Goal: Information Seeking & Learning: Stay updated

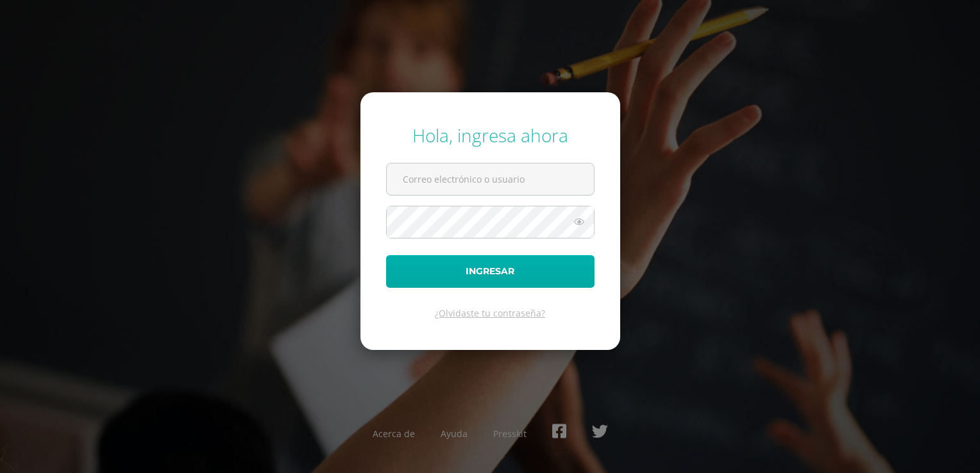
type input "20190448"
click at [510, 271] on button "Ingresar" at bounding box center [490, 271] width 208 height 33
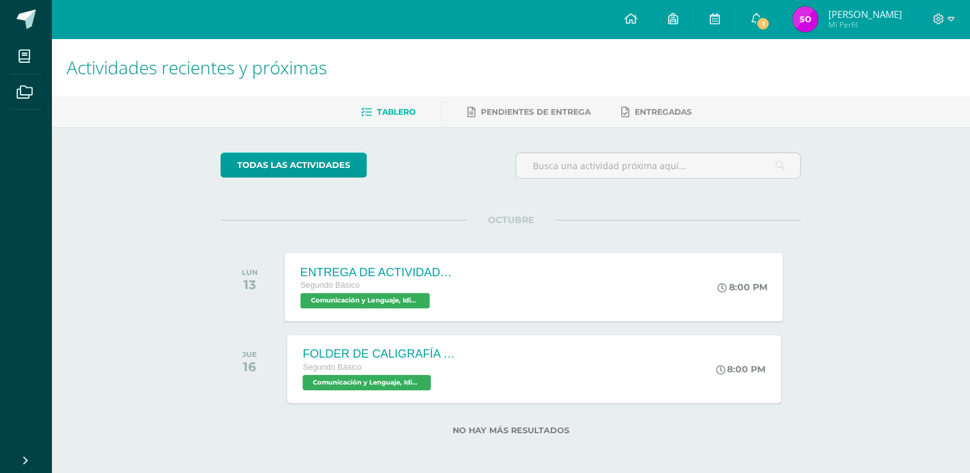
click at [392, 300] on span "Comunicación y Lenguaje, Idioma Español 'B'" at bounding box center [366, 300] width 130 height 15
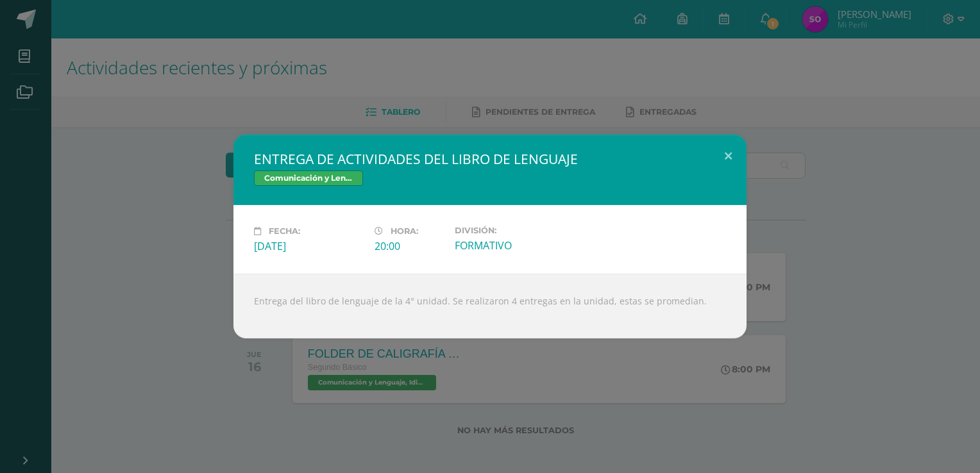
click at [557, 298] on div "Entrega del libro de lenguaje de la 4° unidad. Se realizaron 4 entregas en la u…" at bounding box center [489, 306] width 513 height 65
click at [560, 306] on div "Entrega del libro de lenguaje de la 4° unidad. Se realizaron 4 entregas en la u…" at bounding box center [489, 306] width 513 height 65
click at [327, 180] on span "Comunicación y Lenguaje, Idioma Español" at bounding box center [308, 178] width 109 height 15
click at [725, 163] on button at bounding box center [728, 157] width 37 height 44
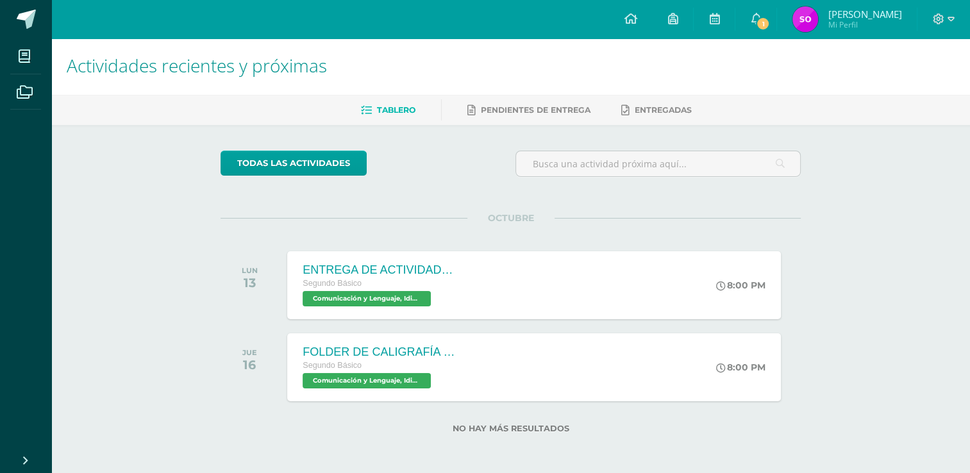
scroll to position [3, 0]
click at [757, 19] on span "1" at bounding box center [763, 24] width 14 height 14
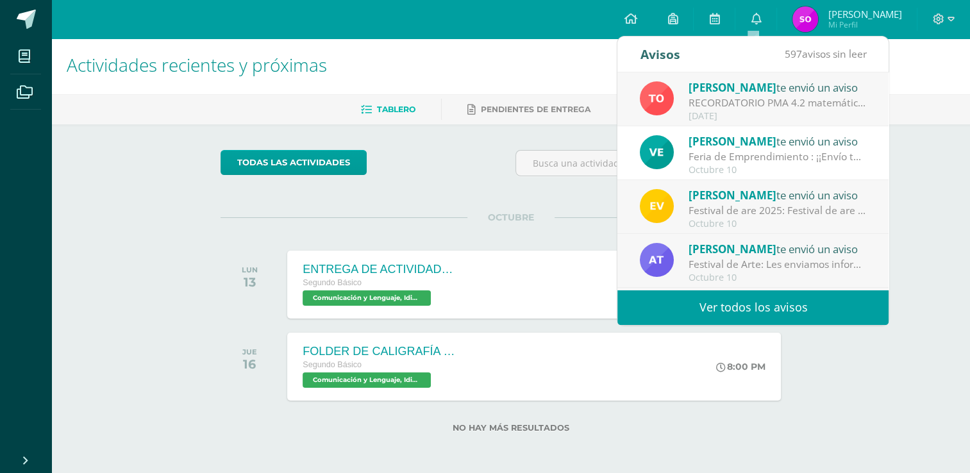
click at [780, 89] on div "[PERSON_NAME] te envió un aviso" at bounding box center [778, 87] width 178 height 17
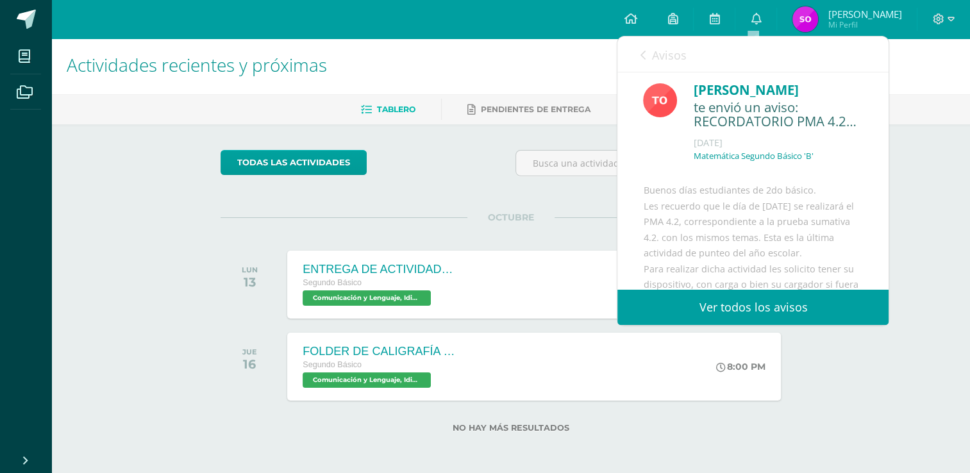
scroll to position [0, 0]
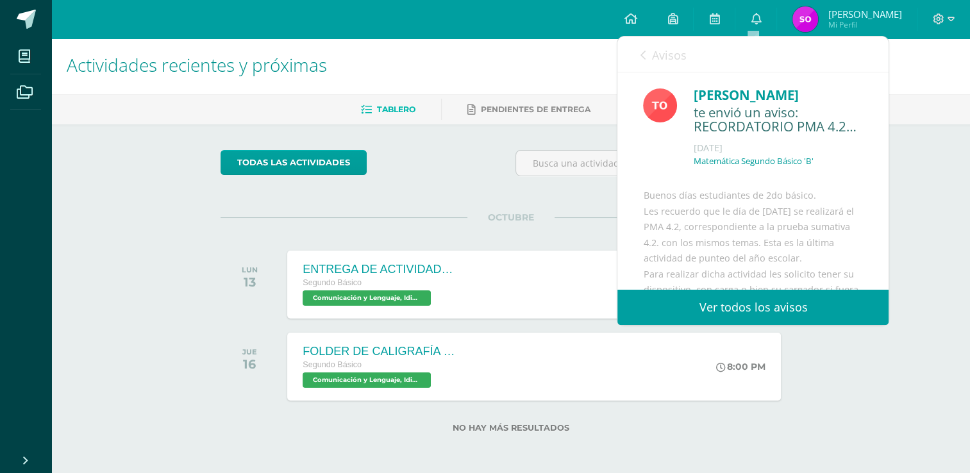
click at [808, 124] on div "te envió un aviso: RECORDATORIO PMA 4.2 matemática" at bounding box center [778, 120] width 170 height 30
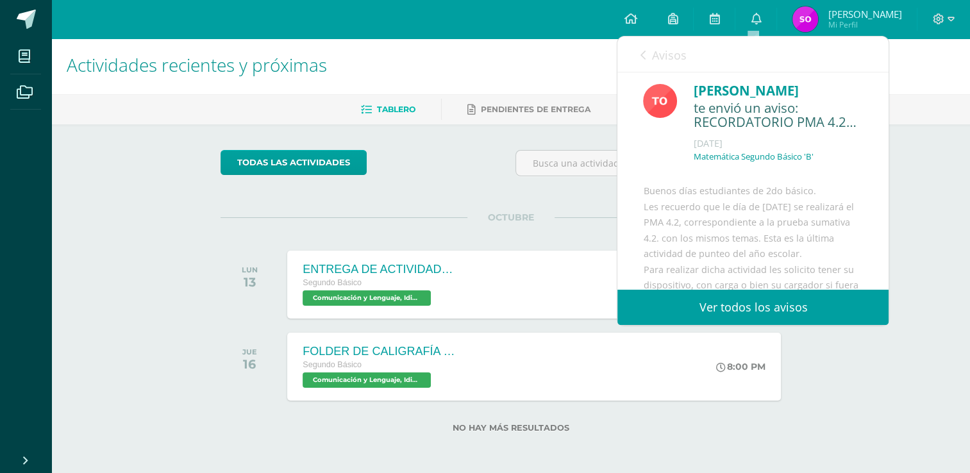
scroll to position [9, 0]
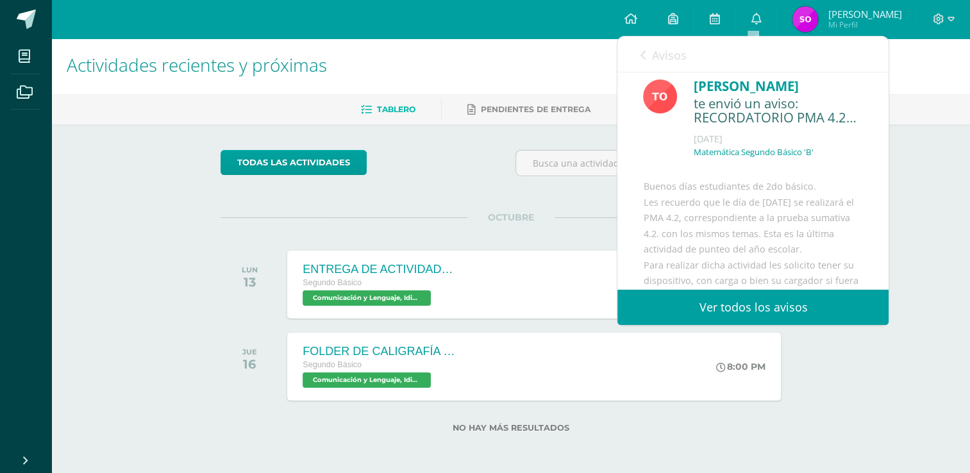
click at [927, 244] on div "Actividades recientes y próximas Tablero Pendientes de entrega Entregadas todas…" at bounding box center [510, 255] width 919 height 438
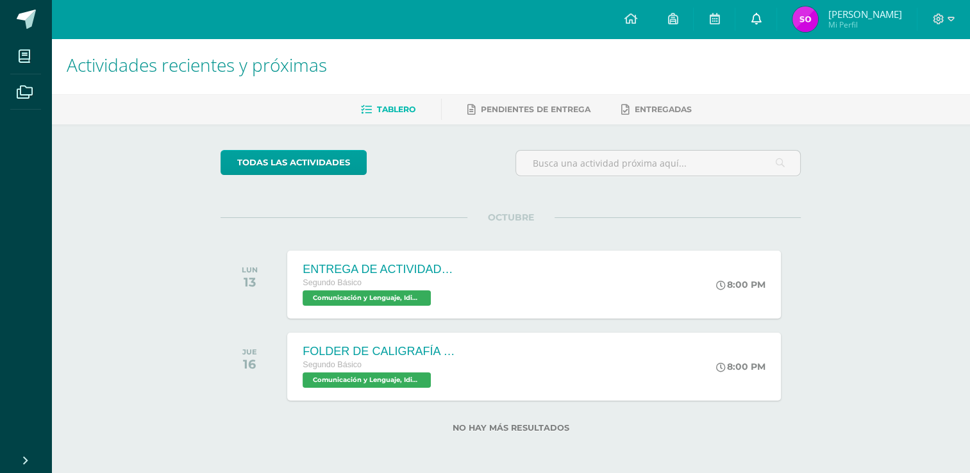
click at [753, 24] on span at bounding box center [756, 19] width 10 height 14
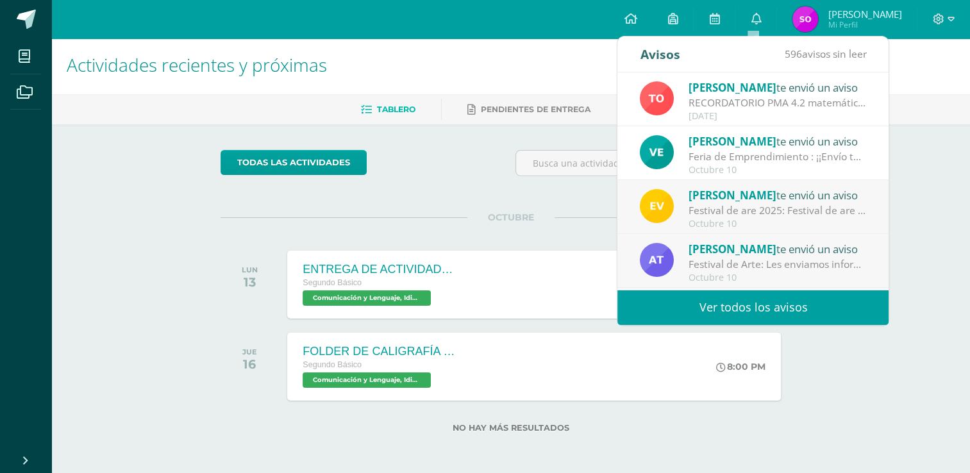
scroll to position [64, 0]
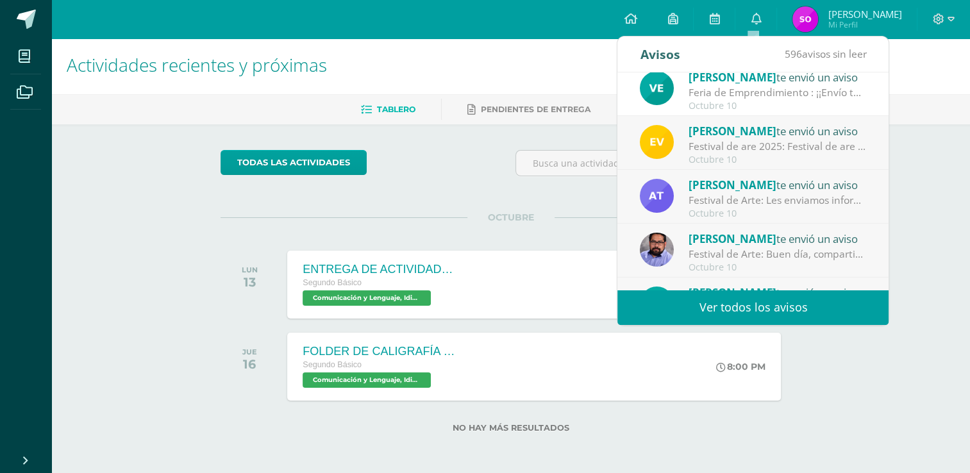
click at [783, 153] on div "Festival de are 2025: Festival de are 2025" at bounding box center [778, 146] width 178 height 15
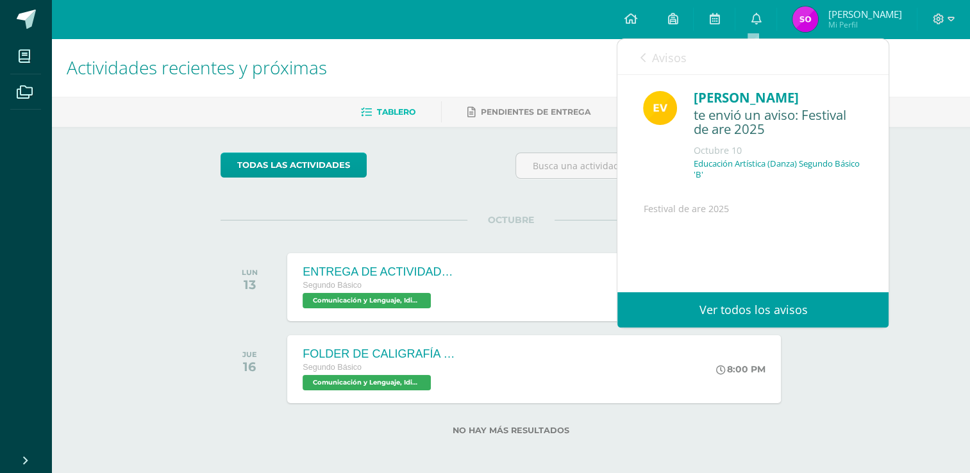
scroll to position [0, 0]
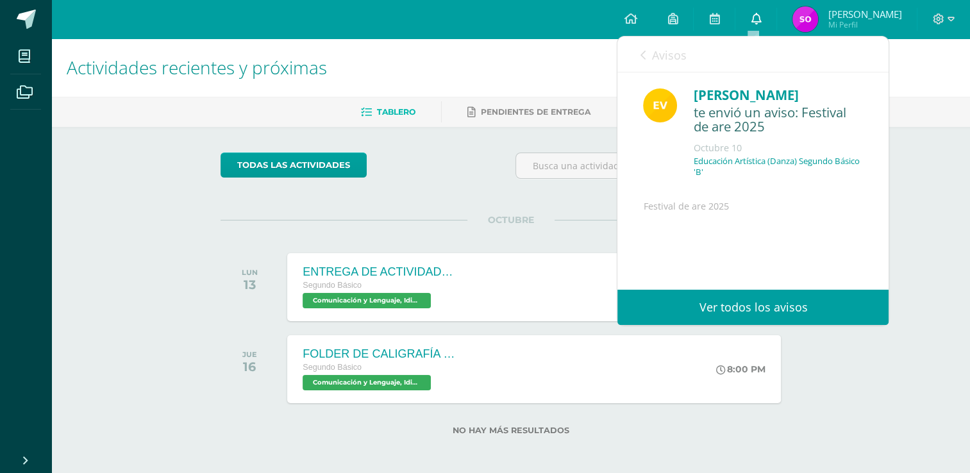
click at [751, 17] on icon at bounding box center [756, 19] width 10 height 12
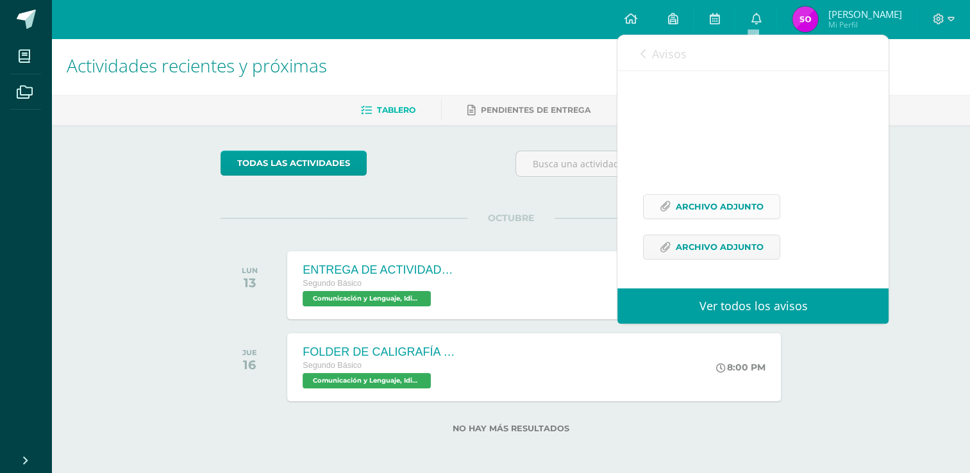
scroll to position [3, 0]
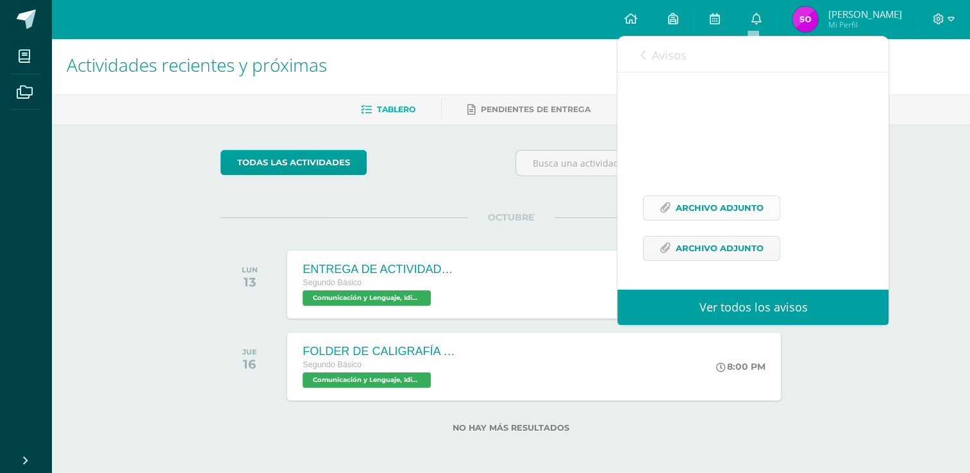
click at [650, 201] on link "Archivo Adjunto" at bounding box center [711, 208] width 137 height 25
click at [718, 250] on span "Archivo Adjunto" at bounding box center [720, 249] width 88 height 24
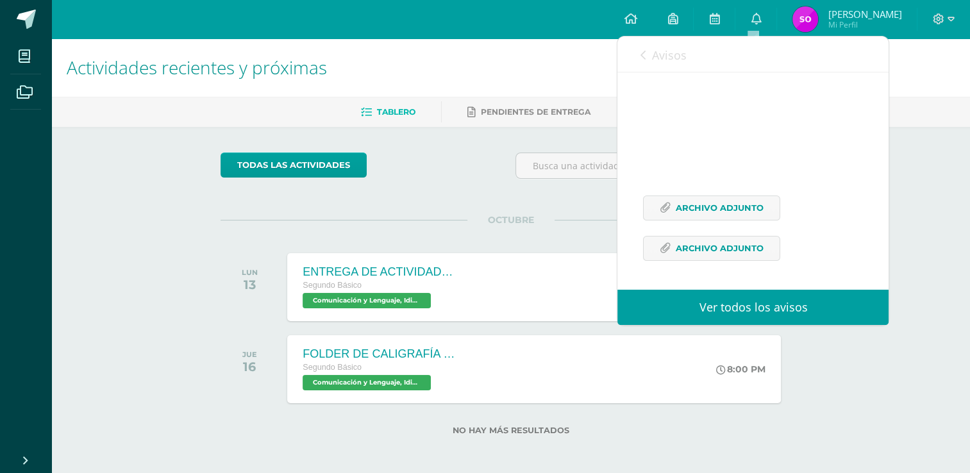
click at [906, 250] on div "Actividades recientes y próximas Tablero Pendientes de entrega Entregadas todas…" at bounding box center [510, 257] width 919 height 438
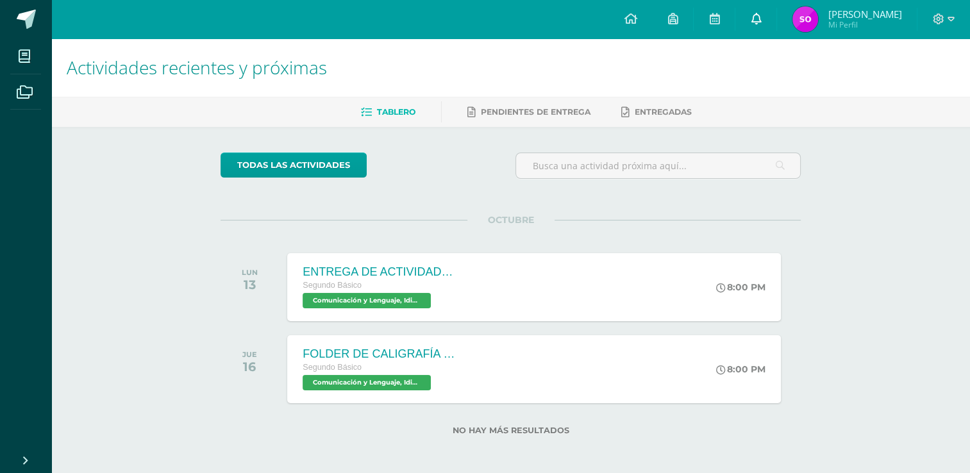
click at [762, 14] on link "0" at bounding box center [756, 19] width 41 height 38
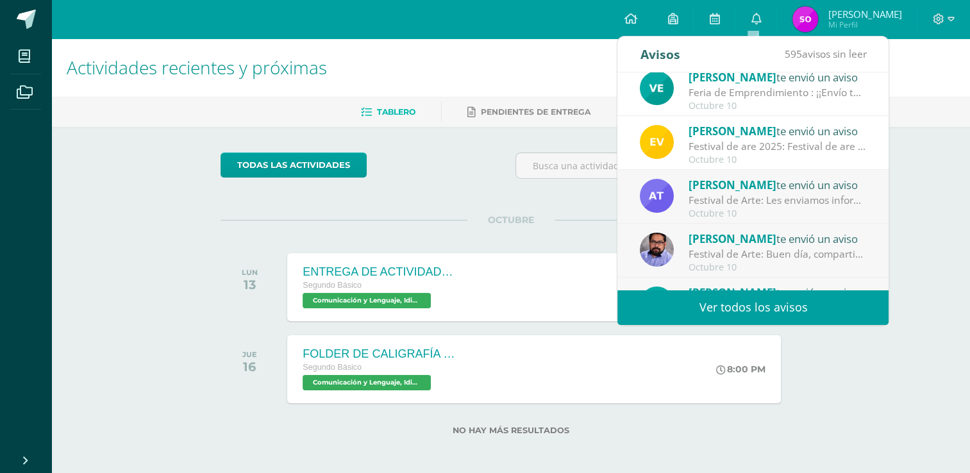
click at [818, 199] on div "Festival de Arte: Les enviamos información importante para el festival de Arte" at bounding box center [778, 200] width 178 height 15
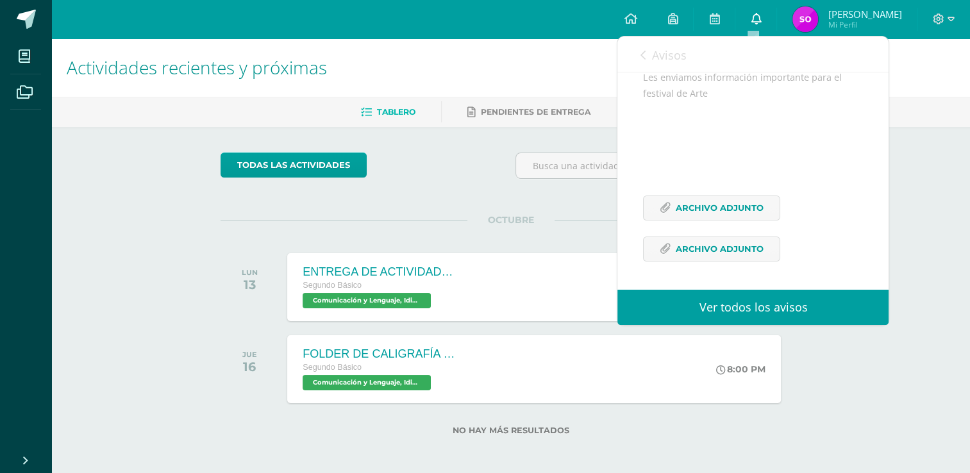
click at [754, 19] on icon at bounding box center [756, 19] width 10 height 12
click at [753, 21] on icon at bounding box center [756, 19] width 10 height 12
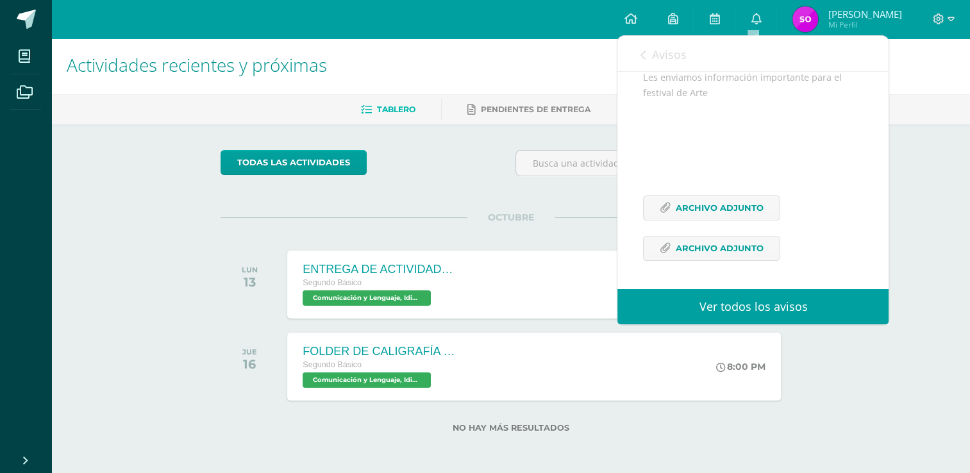
click at [945, 219] on div "Actividades recientes y próximas Tablero Pendientes de entrega Entregadas todas…" at bounding box center [510, 255] width 919 height 438
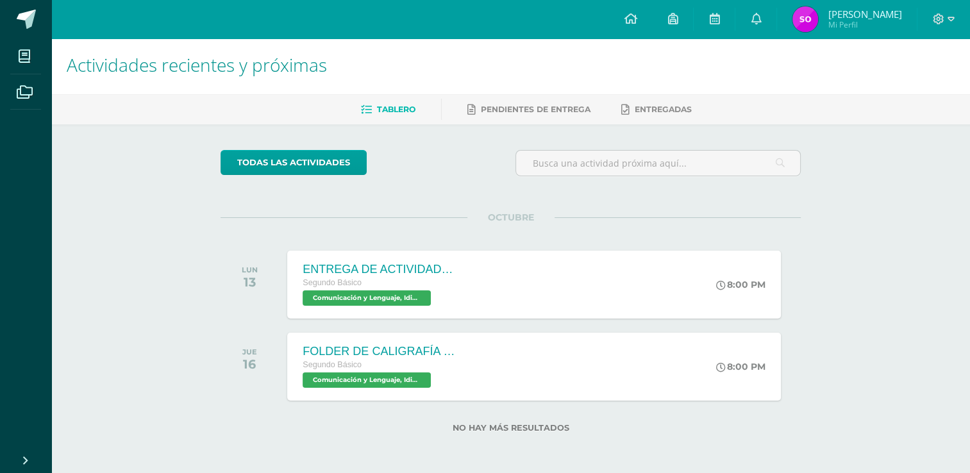
drag, startPoint x: 757, startPoint y: 20, endPoint x: 775, endPoint y: 65, distance: 49.2
click at [756, 20] on icon at bounding box center [756, 19] width 10 height 12
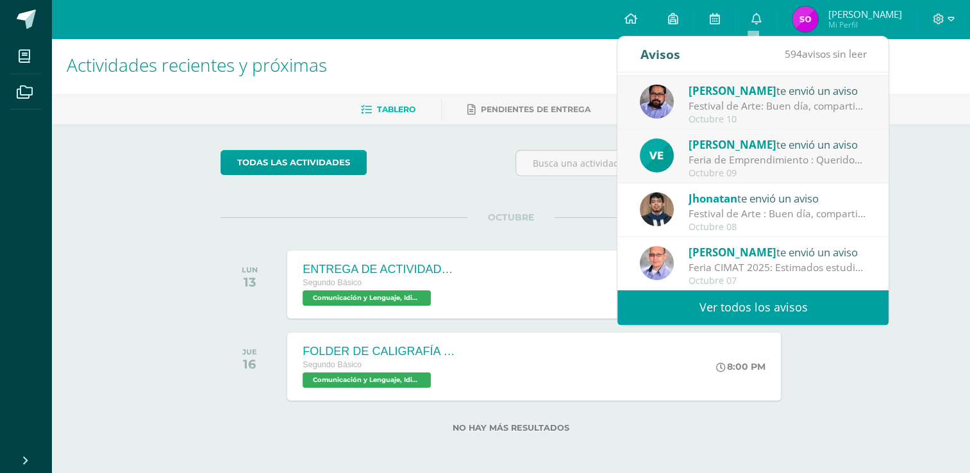
scroll to position [213, 0]
click at [830, 266] on div "Feria CIMAT 2025: Estimados estudiantes Por este medio, los departamentos de Ci…" at bounding box center [778, 267] width 178 height 15
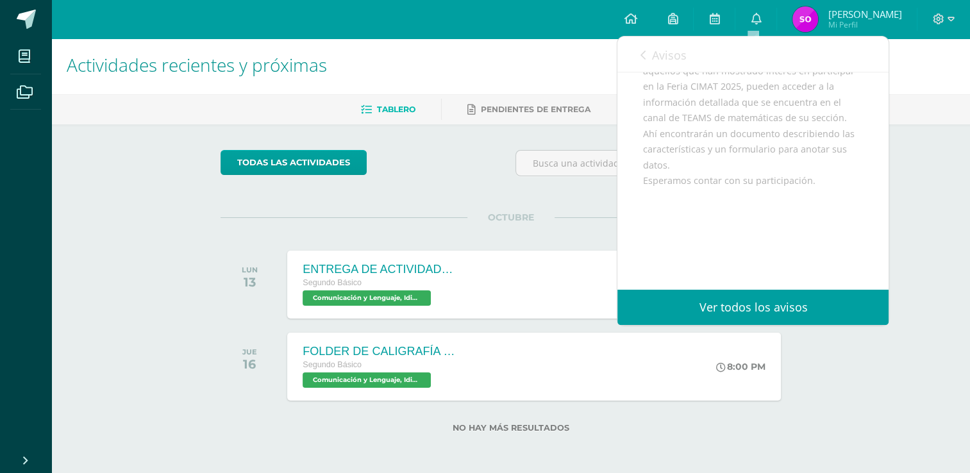
scroll to position [144, 0]
click at [941, 271] on div "Actividades recientes y próximas Tablero Pendientes de entrega Entregadas todas…" at bounding box center [510, 255] width 919 height 438
